Goal: Information Seeking & Learning: Check status

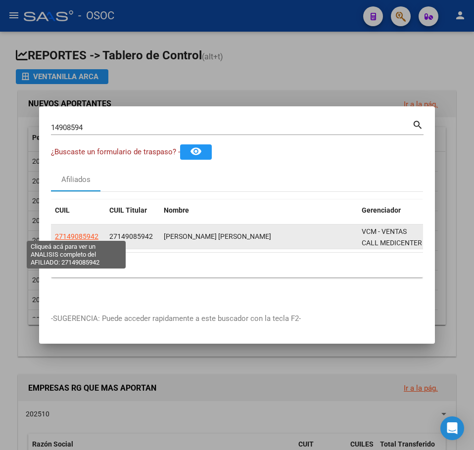
click at [88, 233] on span "27149085942" at bounding box center [77, 237] width 44 height 8
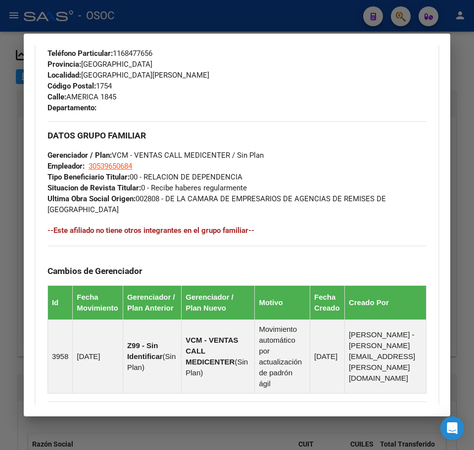
scroll to position [677, 0]
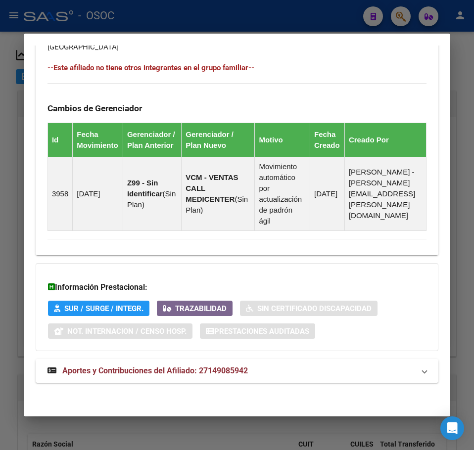
click at [153, 368] on span "Aportes y Contribuciones del Afiliado: 27149085942" at bounding box center [155, 370] width 186 height 9
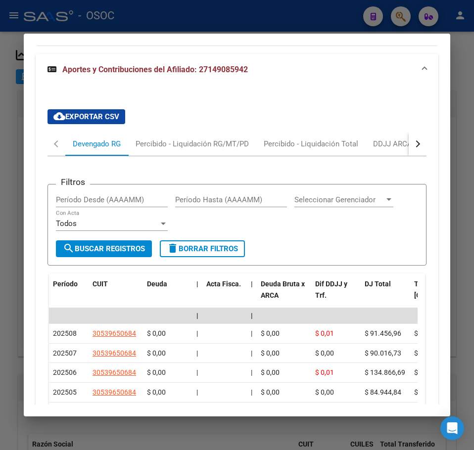
scroll to position [983, 0]
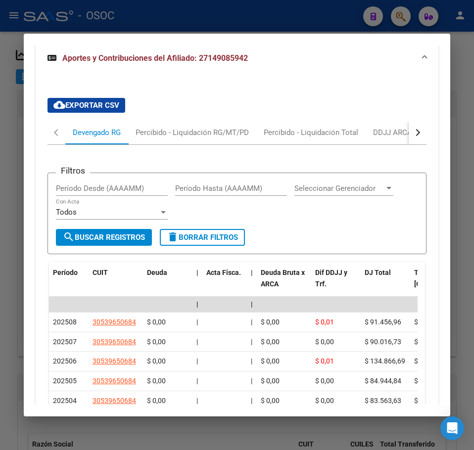
click at [136, 158] on div "Filtros Período Desde (AAAAMM) Período Hasta (AAAAMM) Seleccionar Gerenciador S…" at bounding box center [237, 353] width 379 height 417
click at [136, 156] on div "Filtros Período Desde (AAAAMM) Período Hasta (AAAAMM) Seleccionar Gerenciador S…" at bounding box center [237, 353] width 379 height 417
click at [138, 144] on div "Percibido - Liquidación RG/MT/PD" at bounding box center [192, 133] width 128 height 24
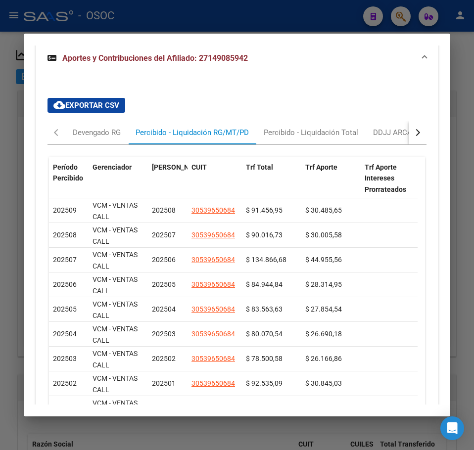
click at [11, 156] on div at bounding box center [237, 225] width 474 height 450
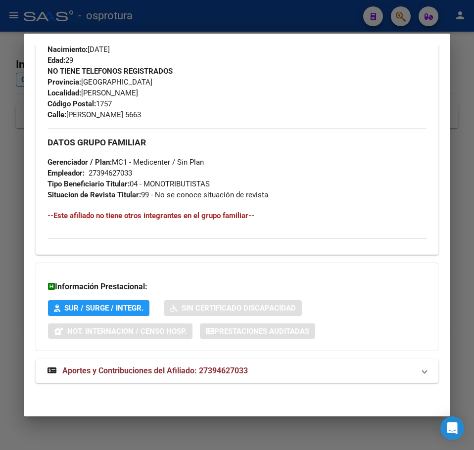
click at [133, 389] on div "DATOS PADRÓN ÁGIL: [PERSON_NAME] INTI | ACTIVO | AFILIADO TITULAR Datos Persona…" at bounding box center [237, 15] width 403 height 757
click at [141, 374] on span "Aportes y Contribuciones del Afiliado: 27394627033" at bounding box center [155, 370] width 186 height 9
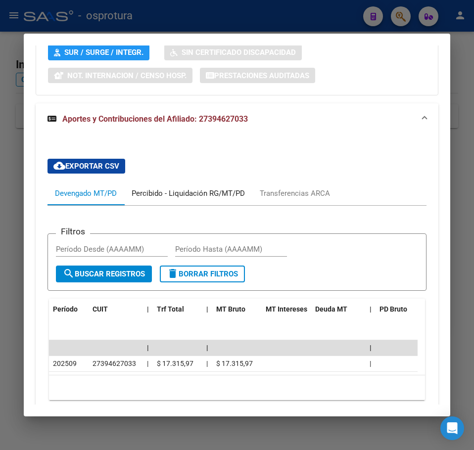
click at [154, 200] on div "Percibido - Liquidación RG/MT/PD" at bounding box center [188, 194] width 128 height 24
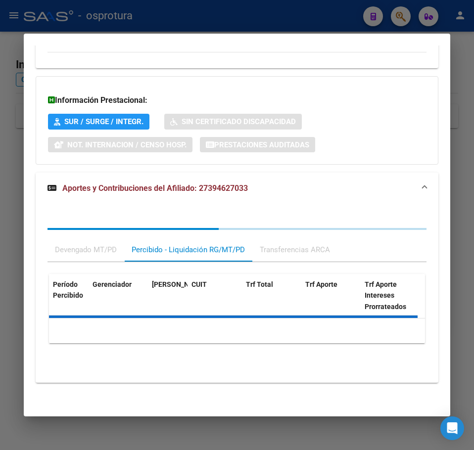
scroll to position [675, 0]
